Goal: Transaction & Acquisition: Purchase product/service

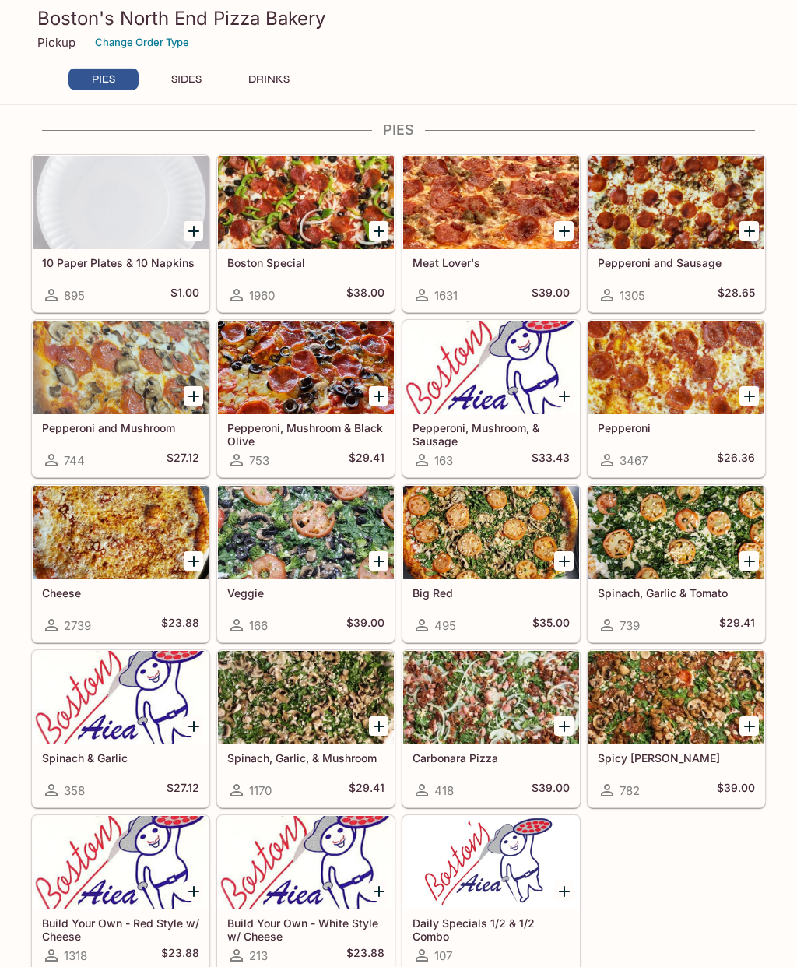
scroll to position [15, 0]
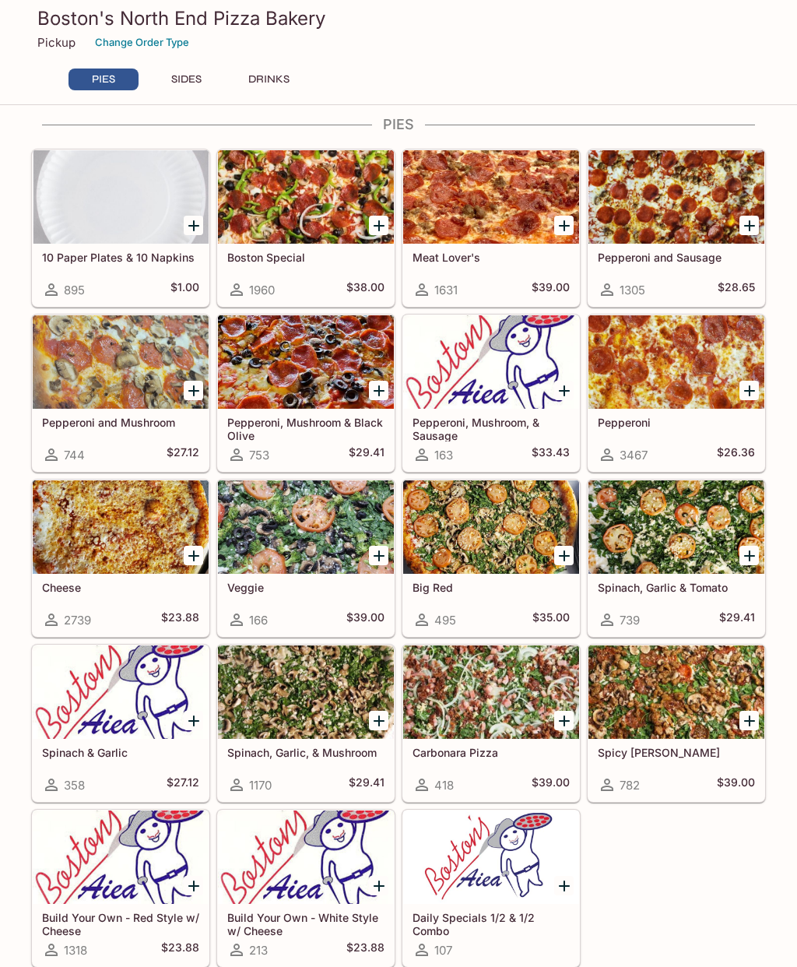
click at [88, 347] on div at bounding box center [121, 361] width 176 height 93
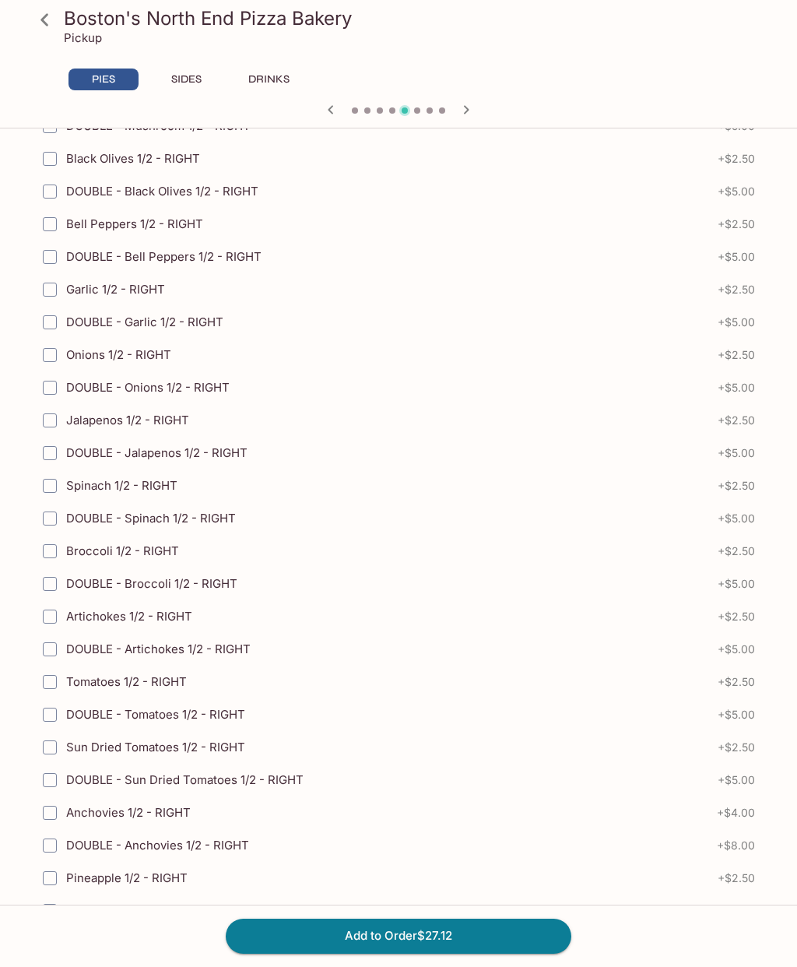
click at [518, 953] on button "Add to Order $27.12" at bounding box center [399, 935] width 346 height 34
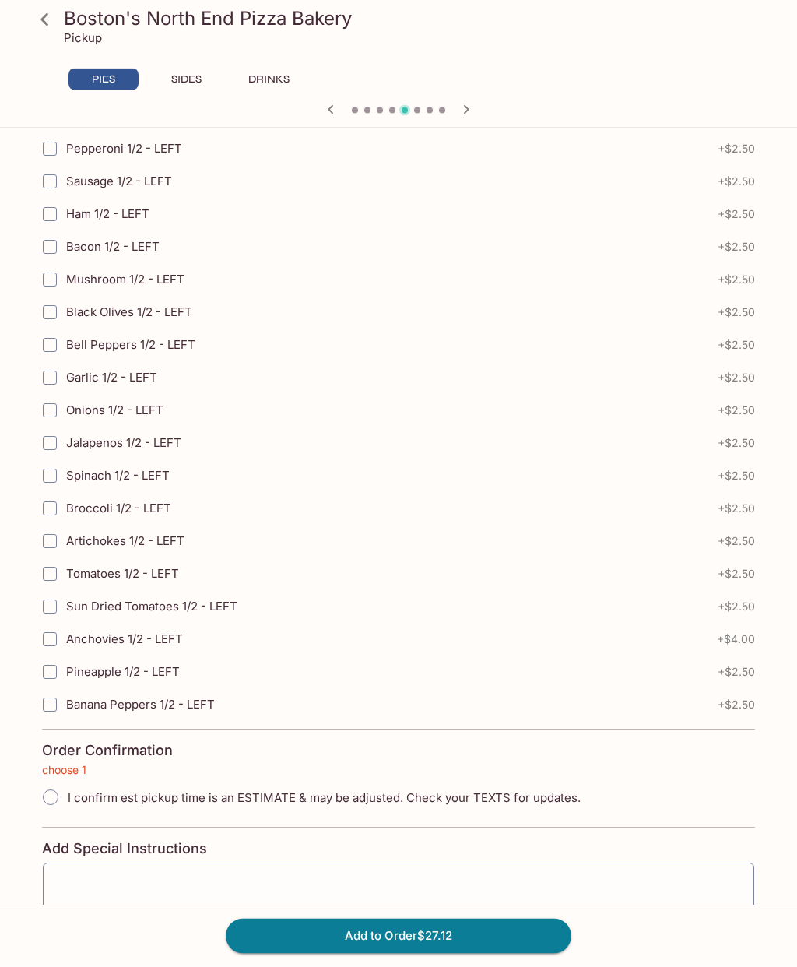
scroll to position [3103, 0]
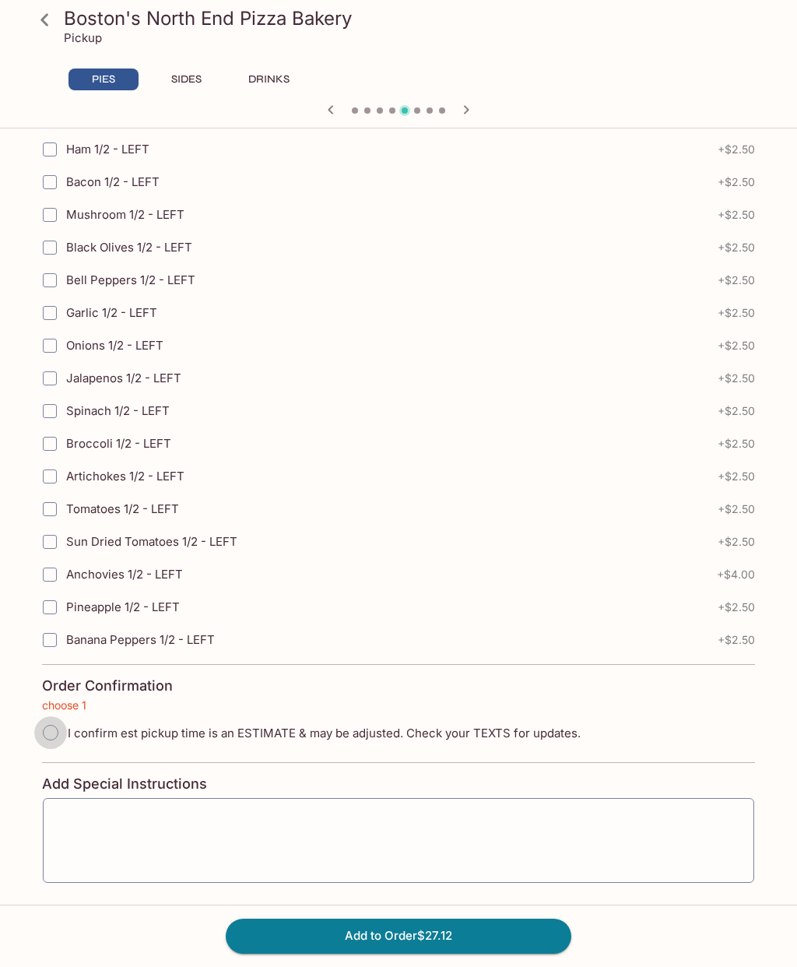
click at [44, 726] on input "I confirm est pickup time is an ESTIMATE & may be adjusted. Check your TEXTS fo…" at bounding box center [50, 732] width 33 height 33
radio input "true"
click at [525, 953] on button "Add to Order $27.12" at bounding box center [399, 935] width 346 height 34
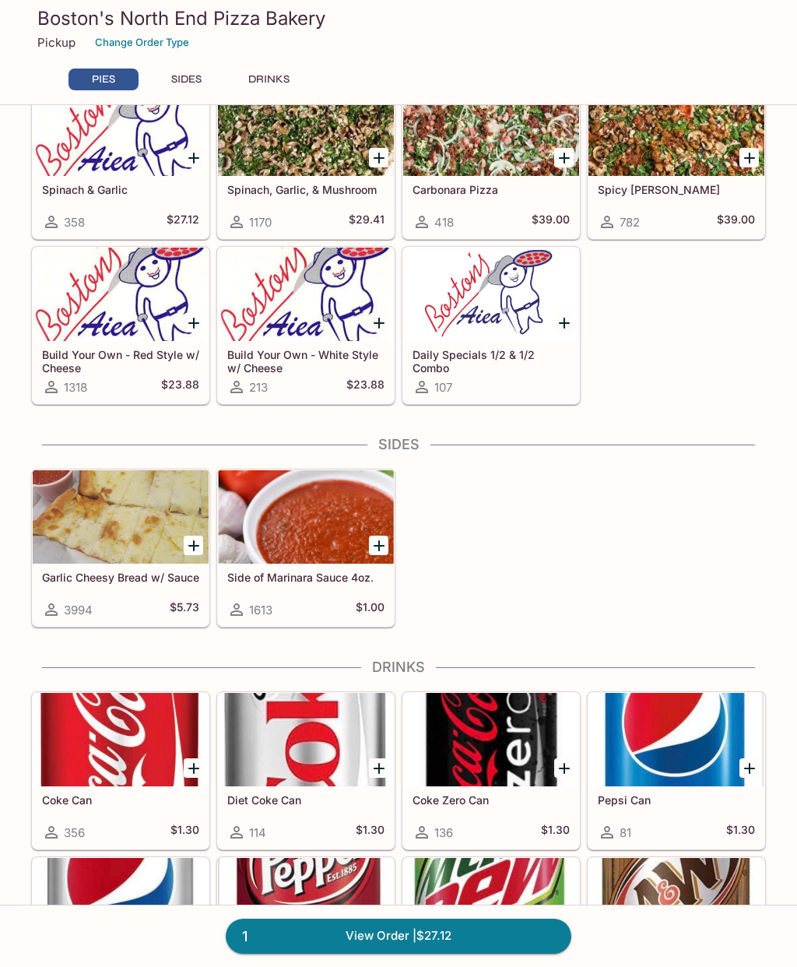
scroll to position [540, 0]
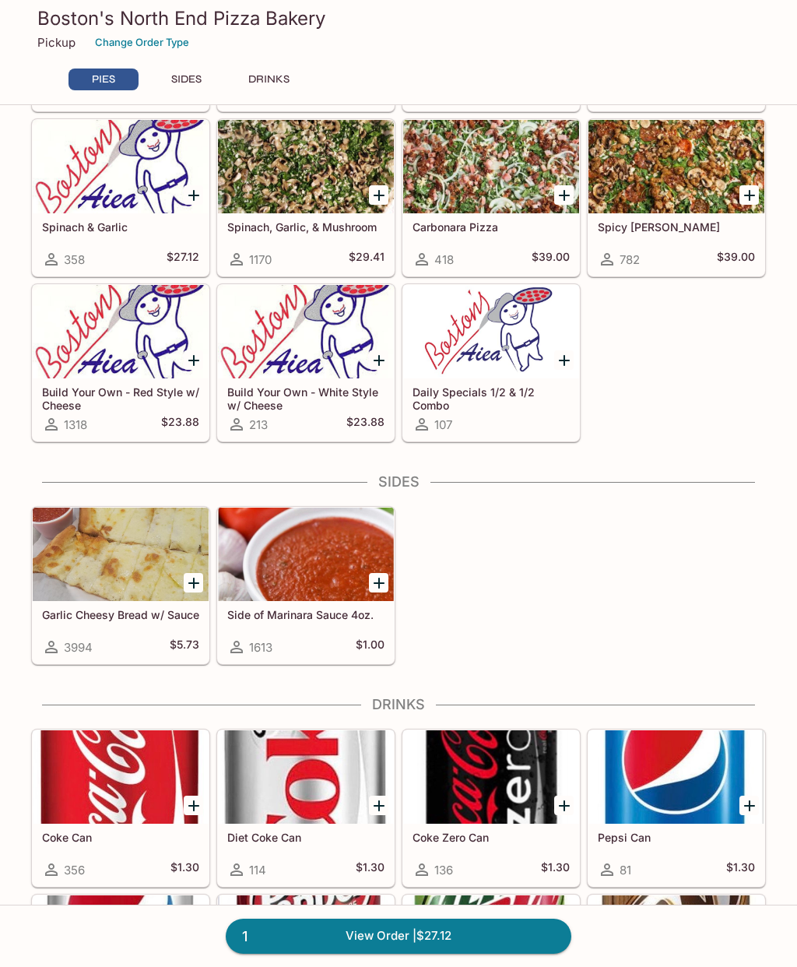
click at [74, 595] on div at bounding box center [121, 553] width 176 height 93
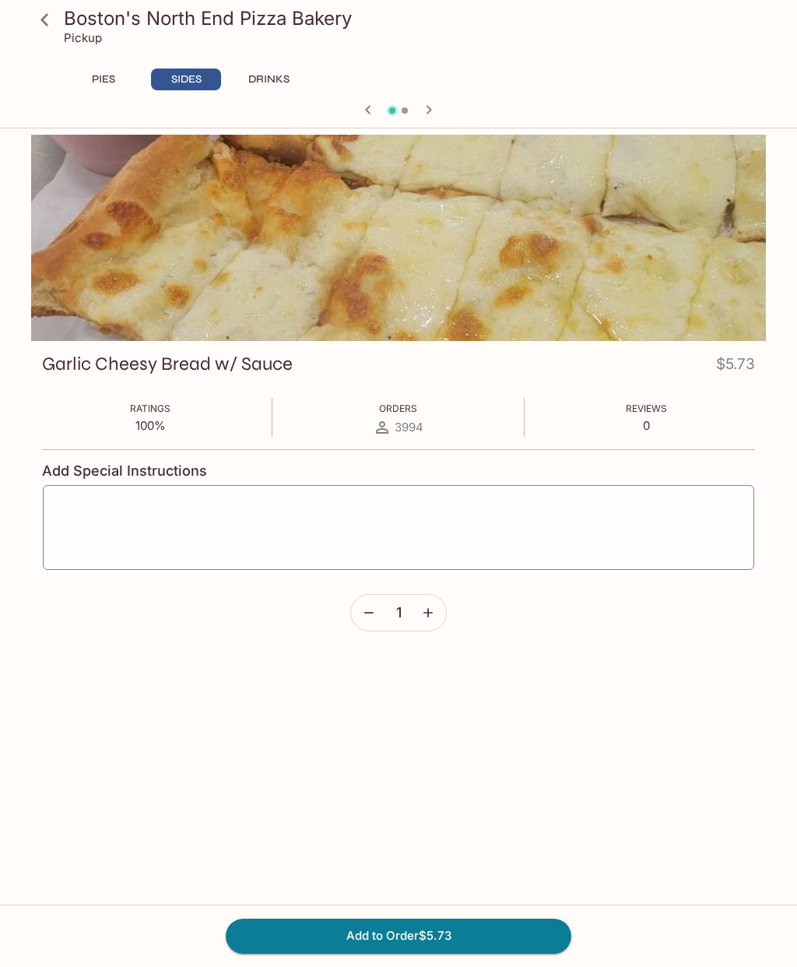
click at [551, 932] on button "Add to Order $5.73" at bounding box center [399, 935] width 346 height 34
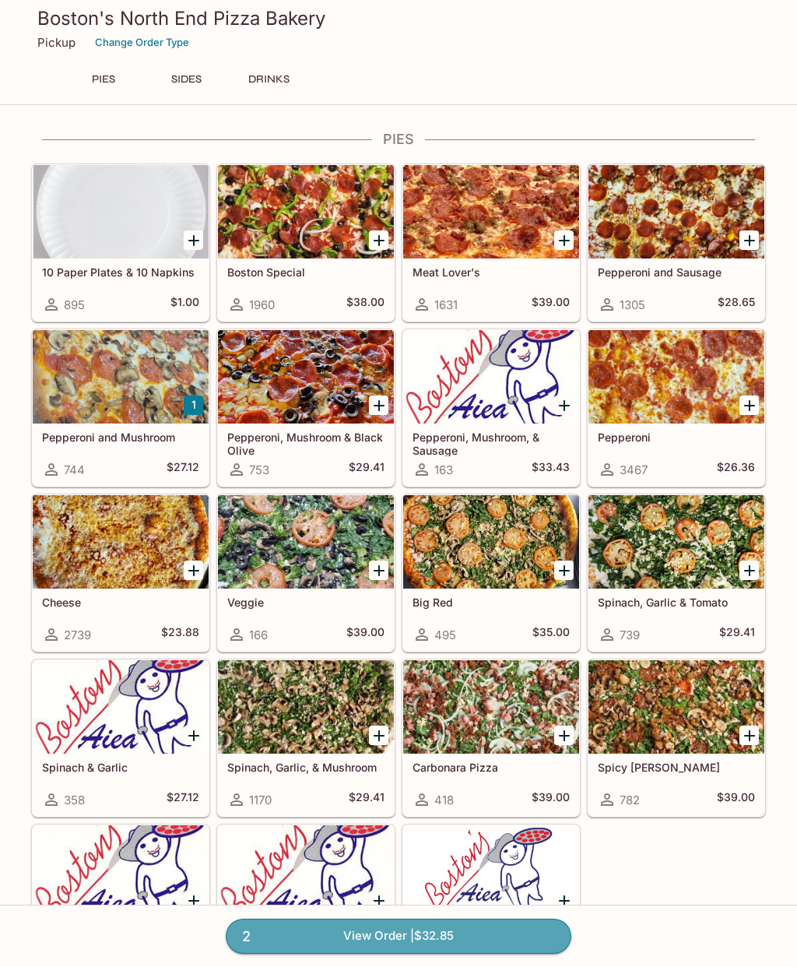
click at [535, 932] on link "2 View Order | $32.85" at bounding box center [399, 935] width 346 height 34
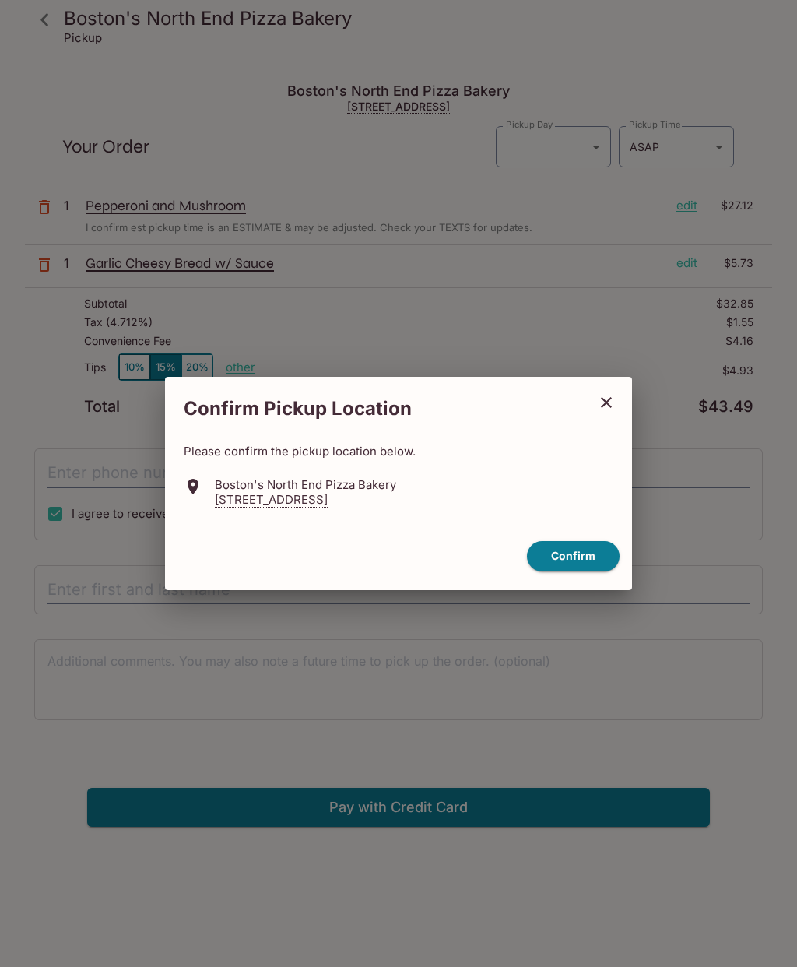
click at [586, 555] on button "Confirm" at bounding box center [573, 556] width 93 height 30
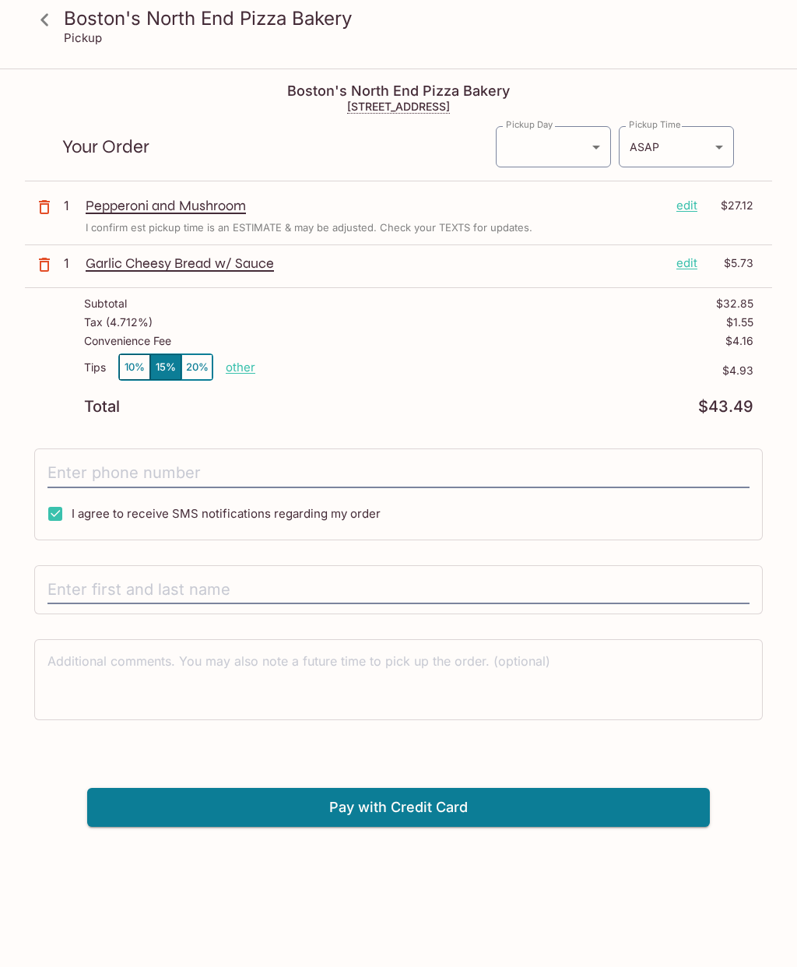
click at [132, 363] on button "10%" at bounding box center [134, 367] width 31 height 26
click at [52, 462] on input "tel" at bounding box center [398, 473] width 702 height 30
click at [572, 143] on body "Boston's North End Pizza Bakery Pickup Boston's North End Pizza Bakery [STREET_…" at bounding box center [398, 553] width 797 height 967
click at [580, 145] on div at bounding box center [398, 483] width 797 height 967
click at [577, 149] on body "Boston's North End Pizza Bakery Pickup Boston's North End Pizza Bakery [STREET_…" at bounding box center [398, 553] width 797 height 967
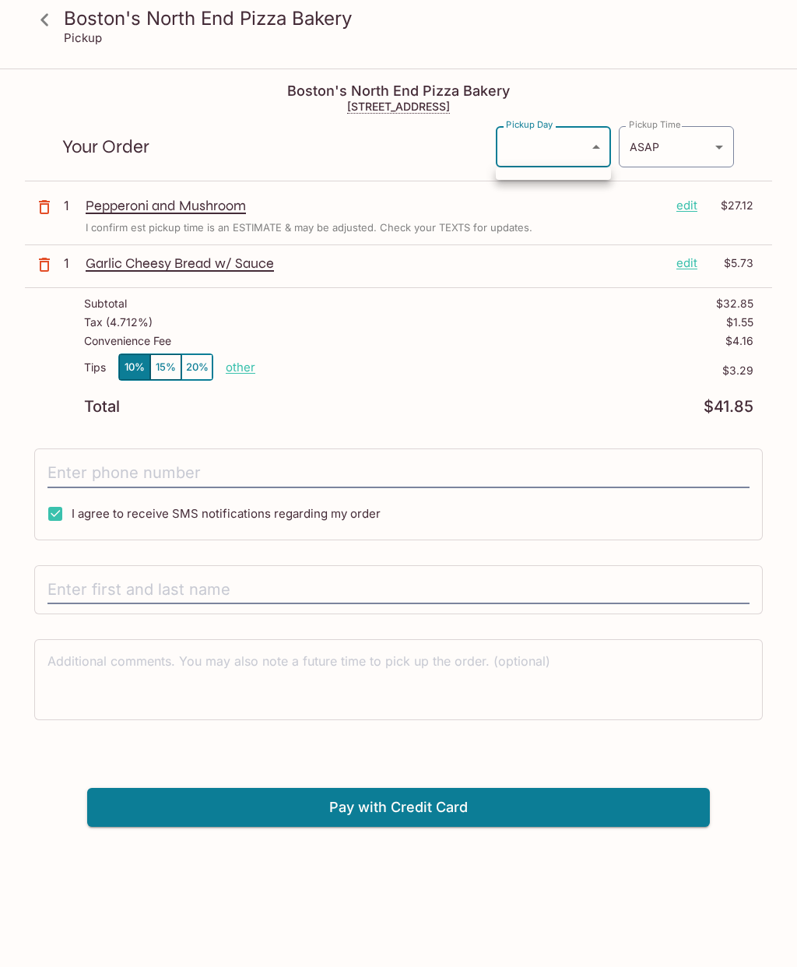
click at [793, 258] on div at bounding box center [398, 483] width 797 height 967
click at [789, 279] on div "Boston's North End Pizza Bakery Pickup Boston's North End Pizza Bakery [STREET_…" at bounding box center [398, 448] width 797 height 756
click at [589, 139] on body "Boston's North End Pizza Bakery Pickup Boston's North End Pizza Bakery [STREET_…" at bounding box center [398, 553] width 797 height 967
click at [593, 149] on div at bounding box center [398, 483] width 797 height 967
click at [599, 146] on body "Boston's North End Pizza Bakery Pickup Boston's North End Pizza Bakery [STREET_…" at bounding box center [398, 553] width 797 height 967
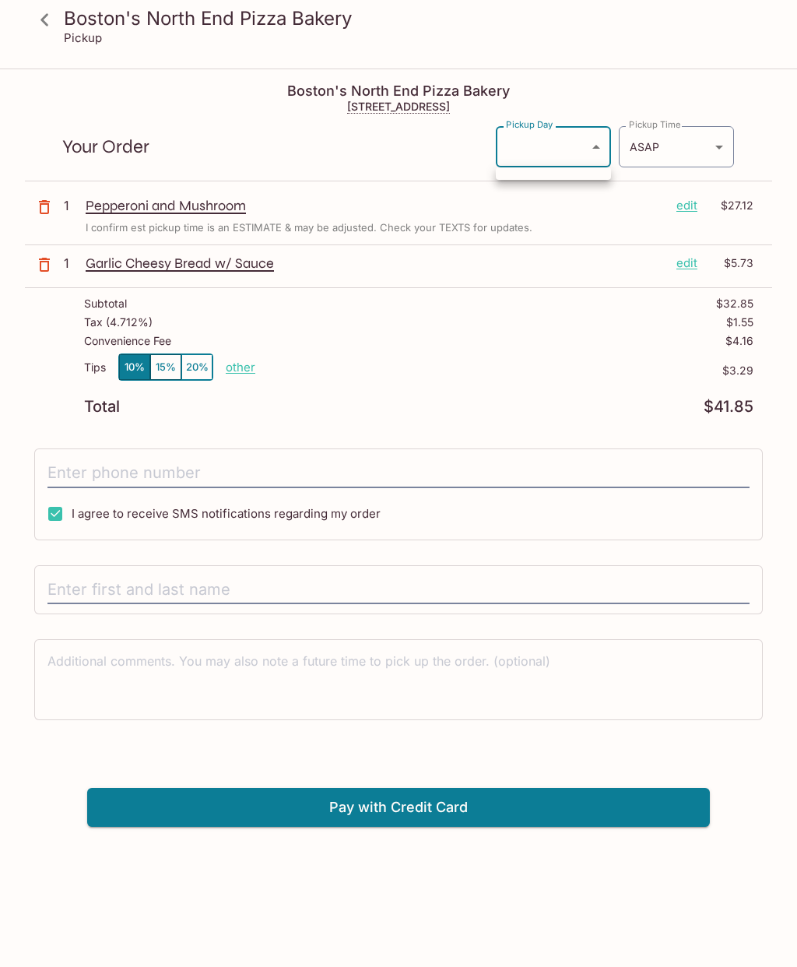
click at [595, 146] on div at bounding box center [398, 483] width 797 height 967
click at [709, 153] on body "Boston's North End Pizza Bakery Pickup Boston's North End Pizza Bakery [STREET_…" at bounding box center [398, 553] width 797 height 967
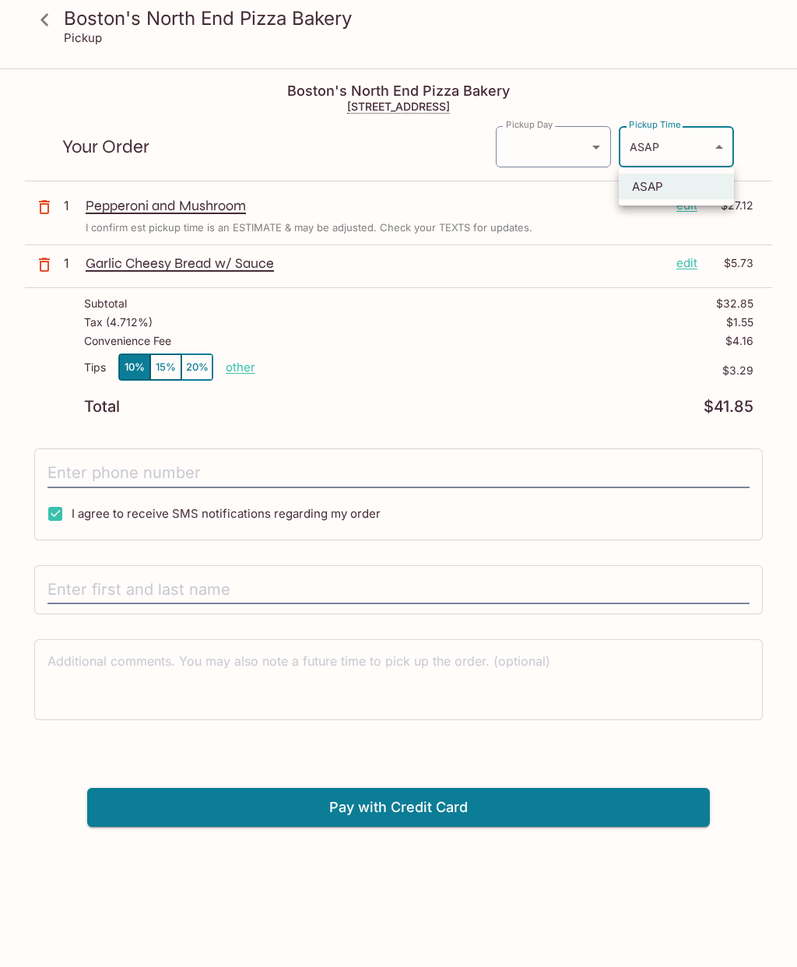
click at [719, 154] on div at bounding box center [398, 483] width 797 height 967
click at [604, 146] on body "Boston's North End Pizza Bakery Pickup Boston's North End Pizza Bakery [STREET_…" at bounding box center [398, 553] width 797 height 967
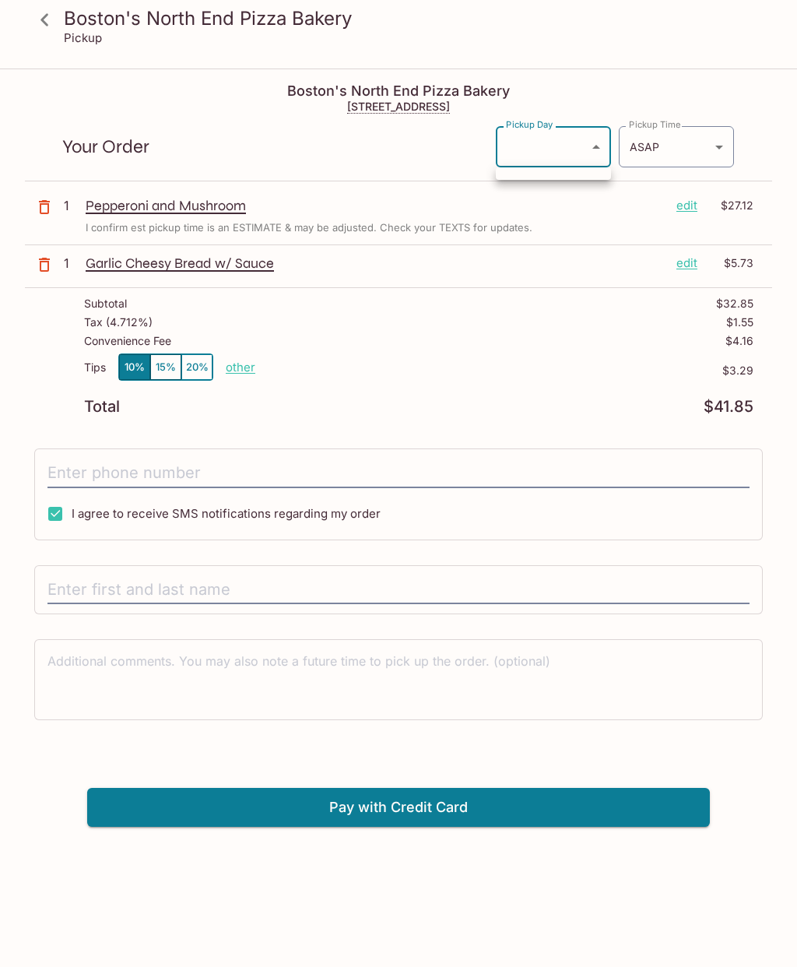
click at [598, 142] on div at bounding box center [398, 483] width 797 height 967
click at [33, 15] on icon at bounding box center [44, 19] width 27 height 27
click at [583, 156] on body "Boston's North End Pizza Bakery Pickup Boston's North End Pizza Bakery [STREET_…" at bounding box center [398, 553] width 797 height 967
click at [585, 150] on div at bounding box center [398, 483] width 797 height 967
click at [33, 9] on icon at bounding box center [44, 19] width 27 height 27
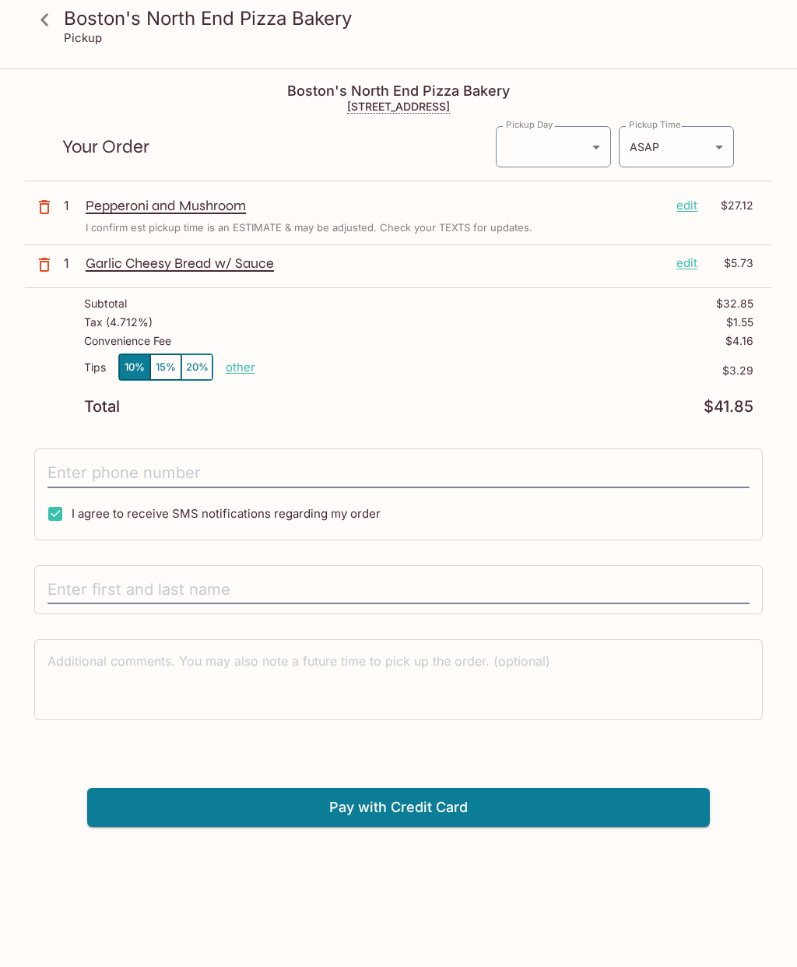
click at [44, 264] on icon "button" at bounding box center [44, 264] width 19 height 19
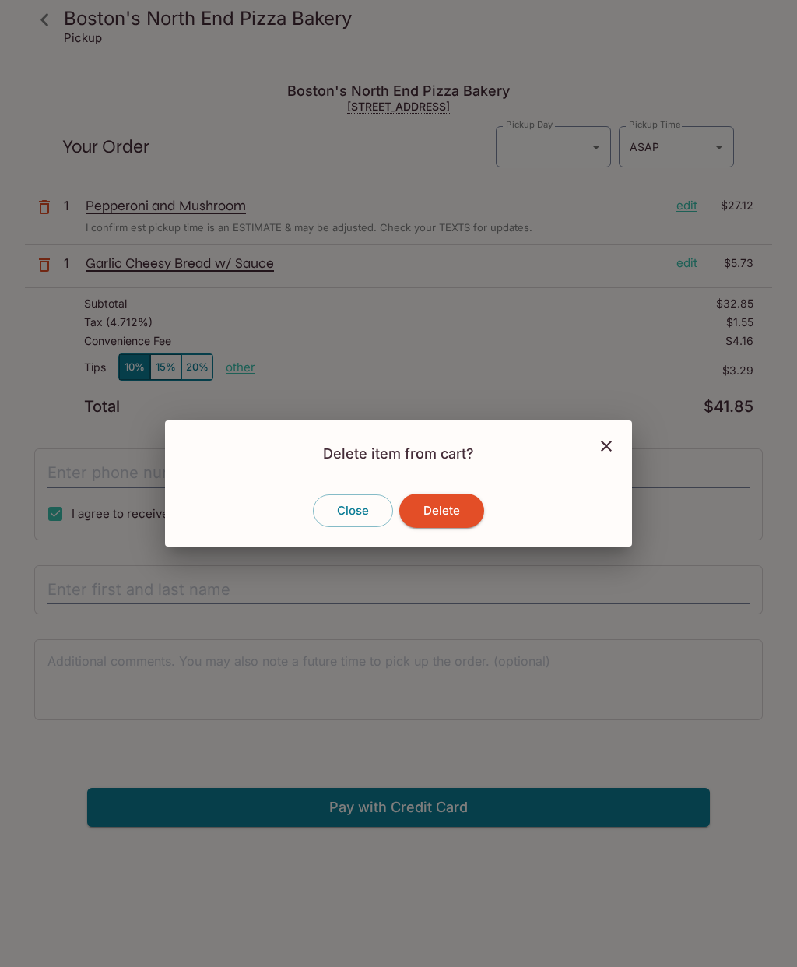
click at [459, 518] on button "Delete" at bounding box center [441, 510] width 85 height 34
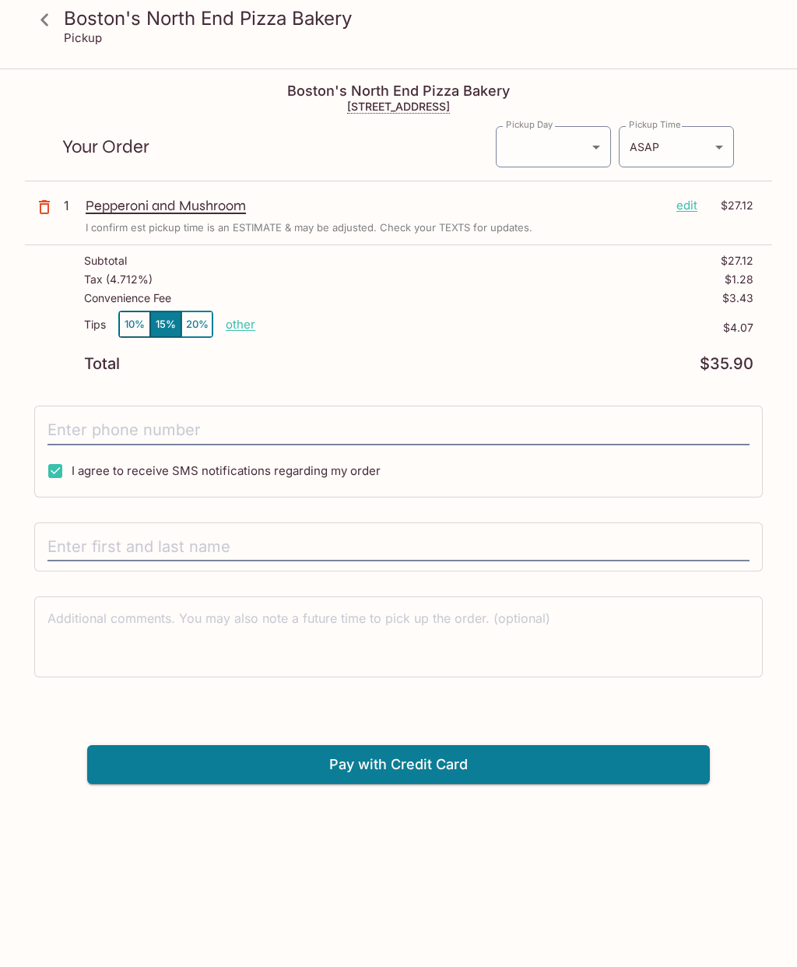
click at [43, 14] on icon at bounding box center [44, 19] width 27 height 27
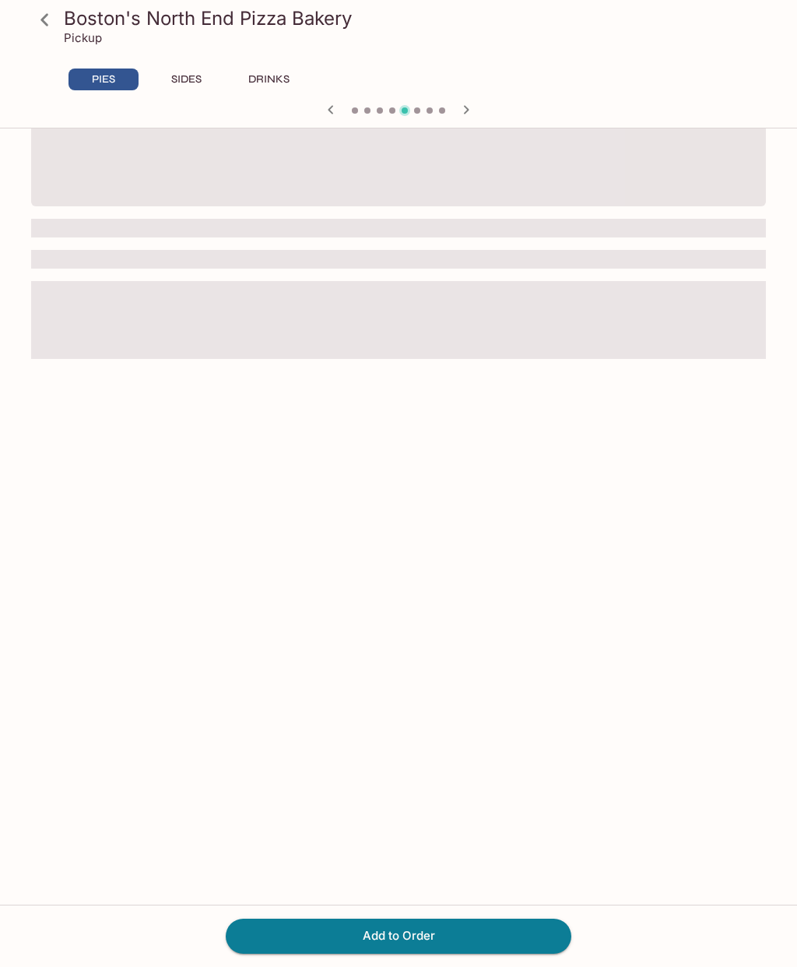
scroll to position [135, 0]
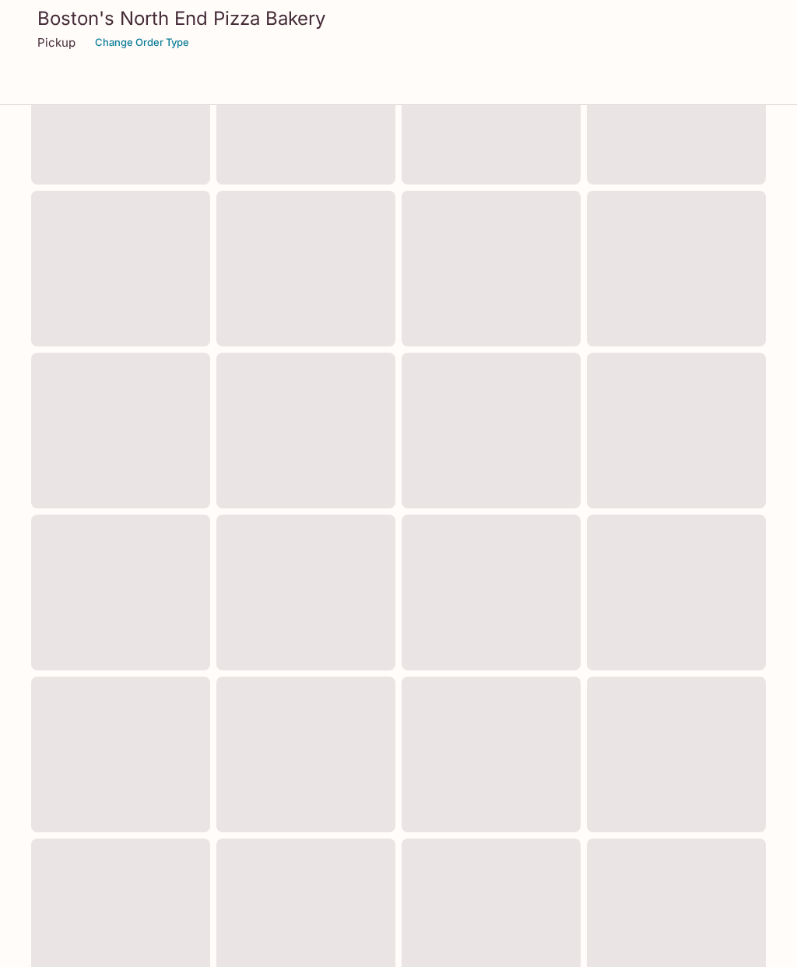
scroll to position [77, 0]
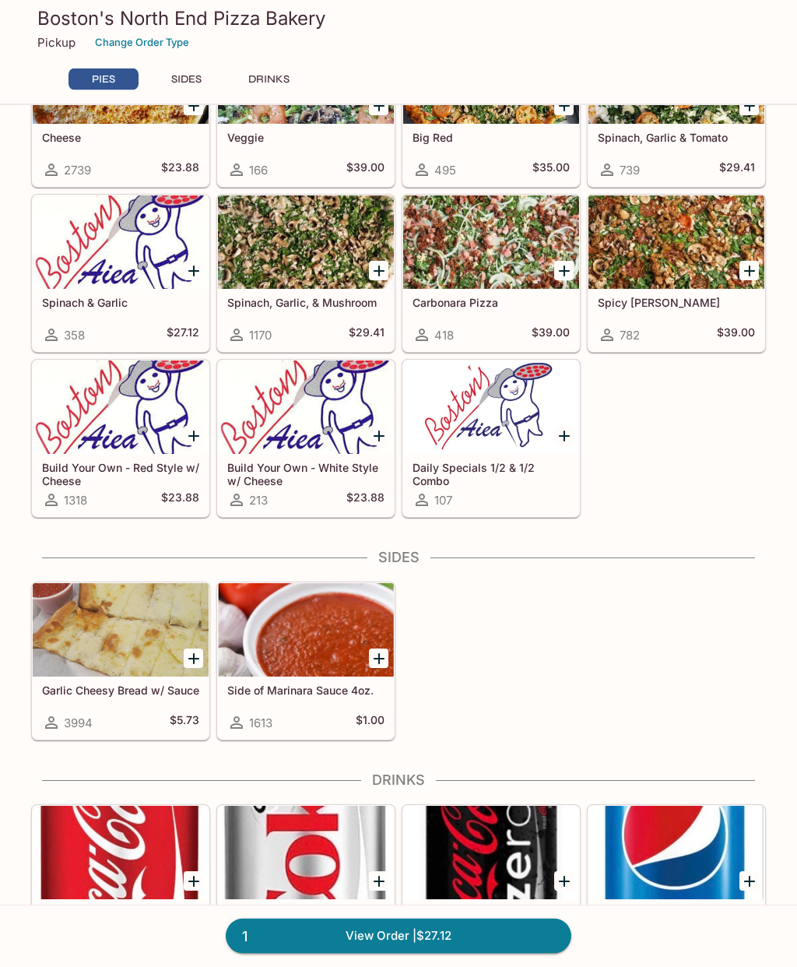
scroll to position [465, 0]
